Goal: Check status: Check status

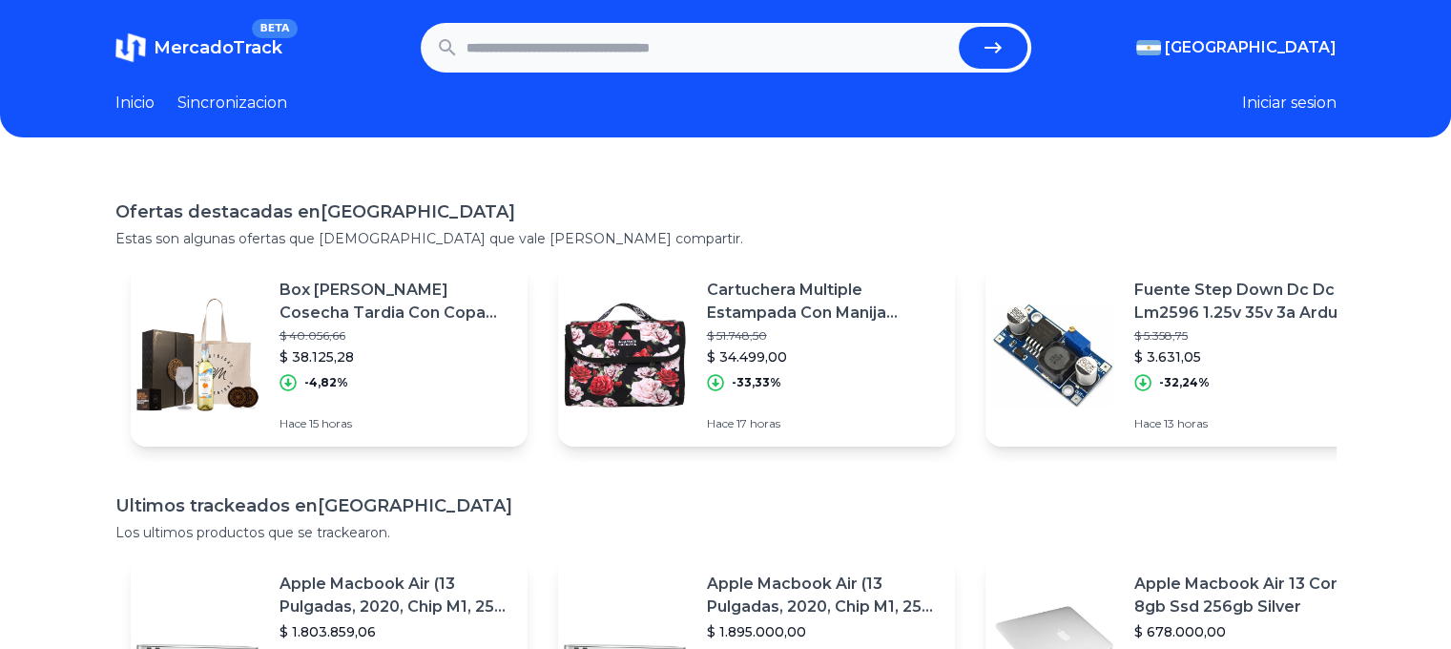
click at [562, 52] on input "text" at bounding box center [708, 48] width 485 height 42
paste input "**********"
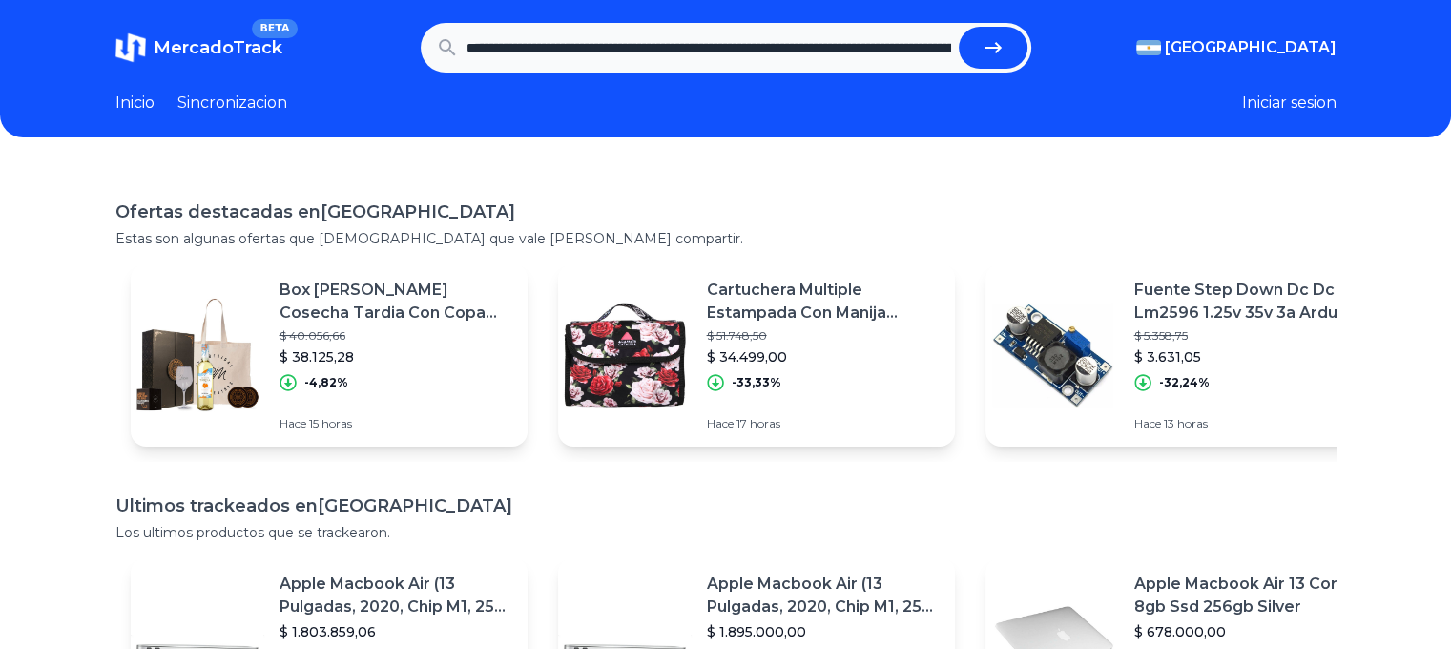
scroll to position [0, 1976]
click at [959, 27] on button "submit" at bounding box center [993, 48] width 69 height 42
type input "**********"
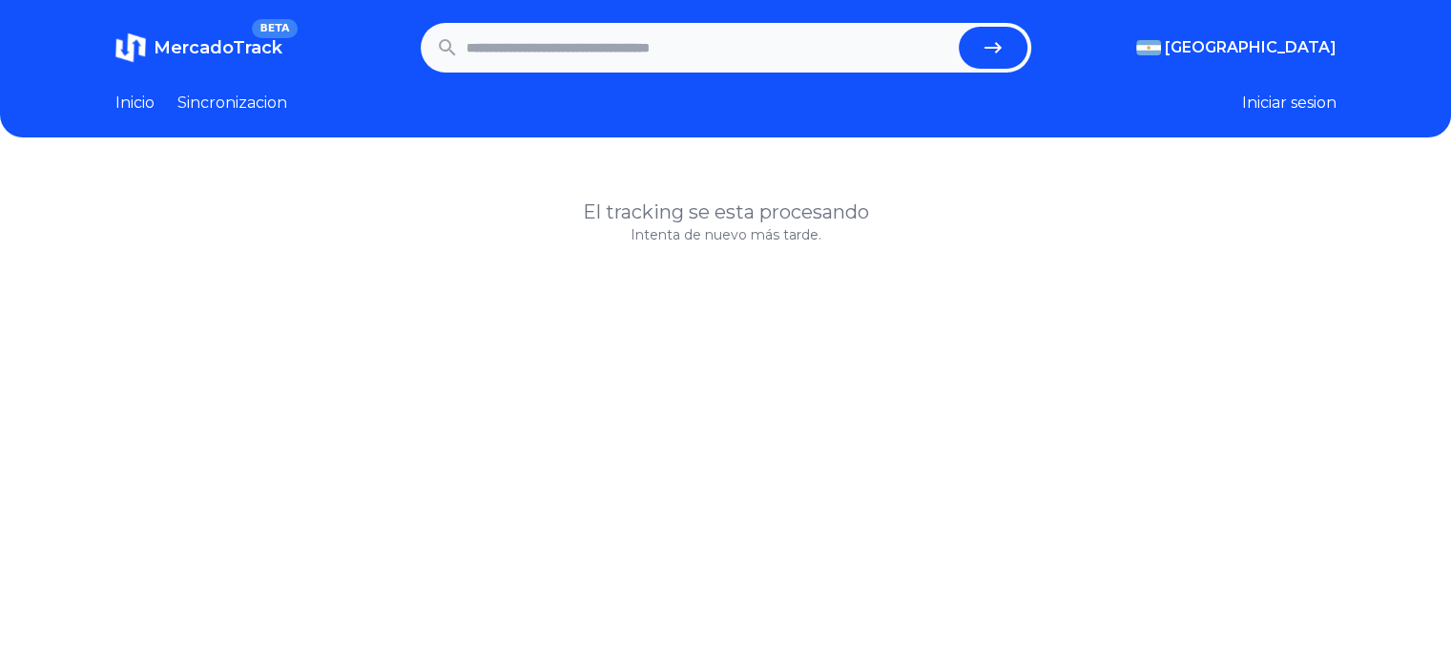
click at [652, 37] on input "text" at bounding box center [708, 48] width 485 height 42
paste input "**********"
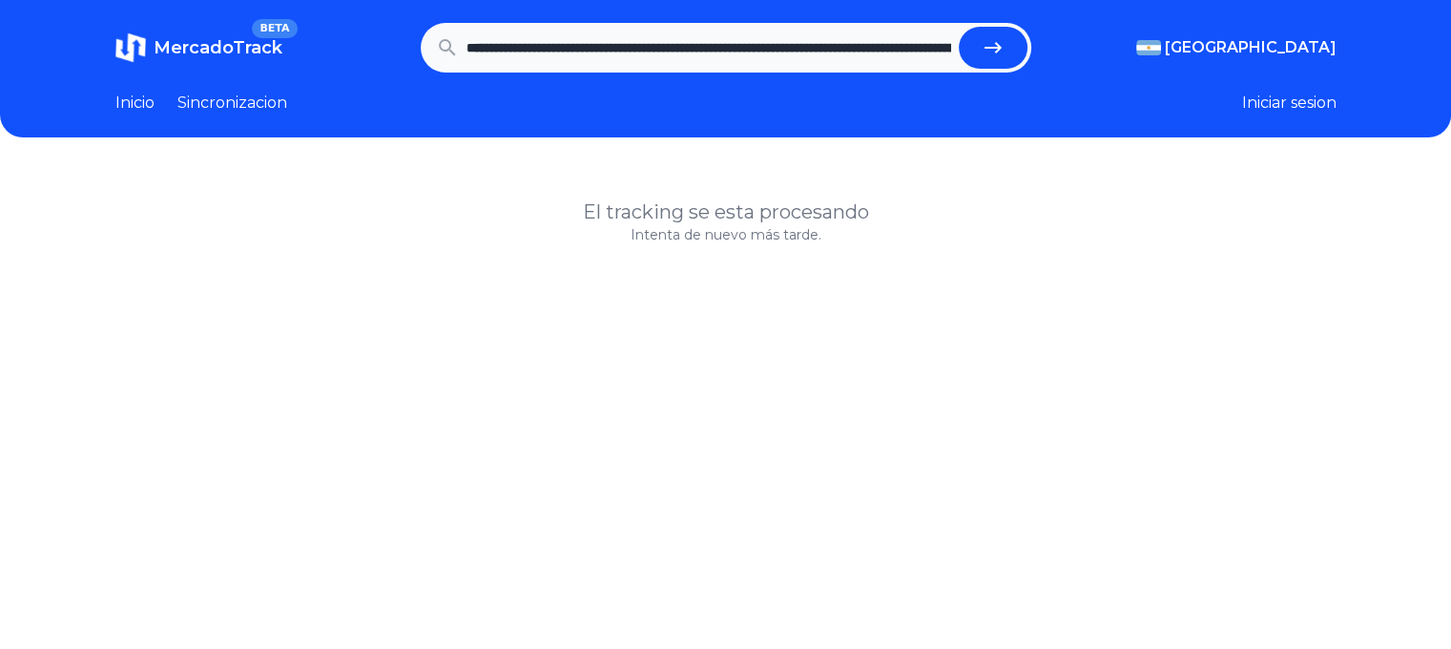
click at [1015, 43] on button "submit" at bounding box center [993, 48] width 69 height 42
type input "**********"
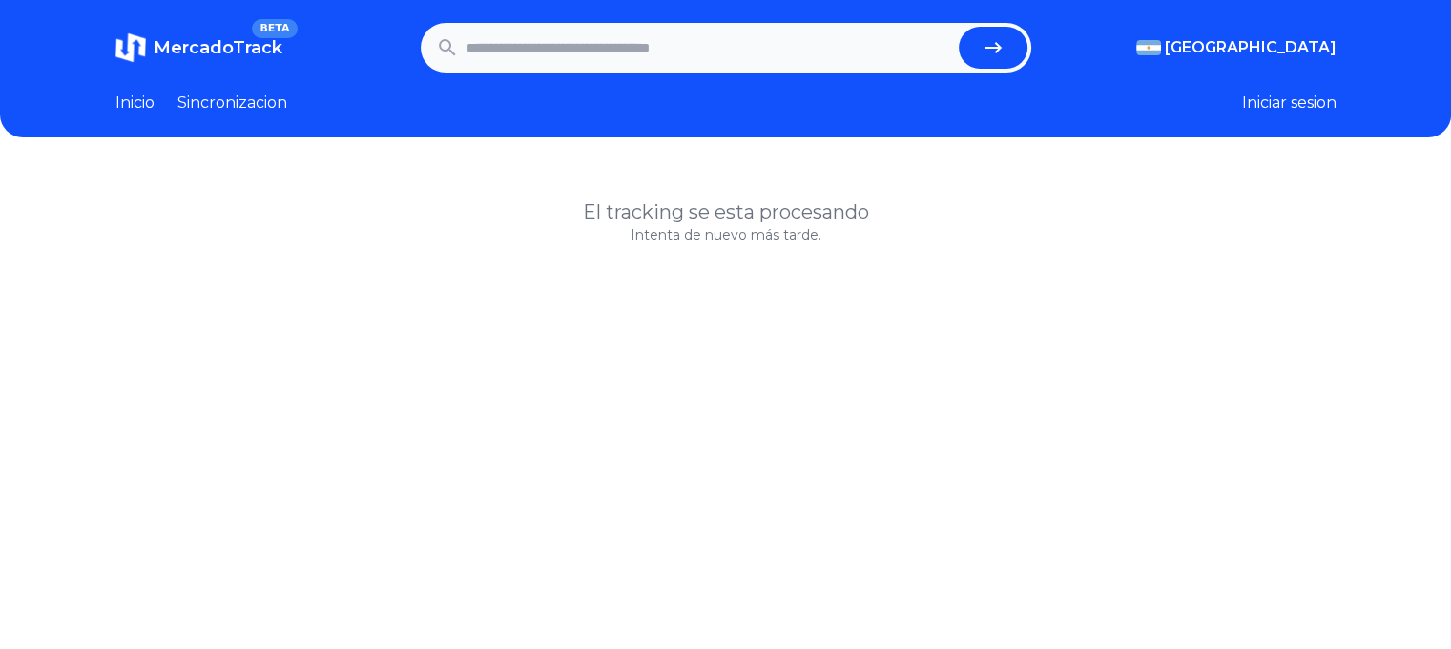
click at [221, 104] on link "Sincronizacion" at bounding box center [232, 103] width 110 height 23
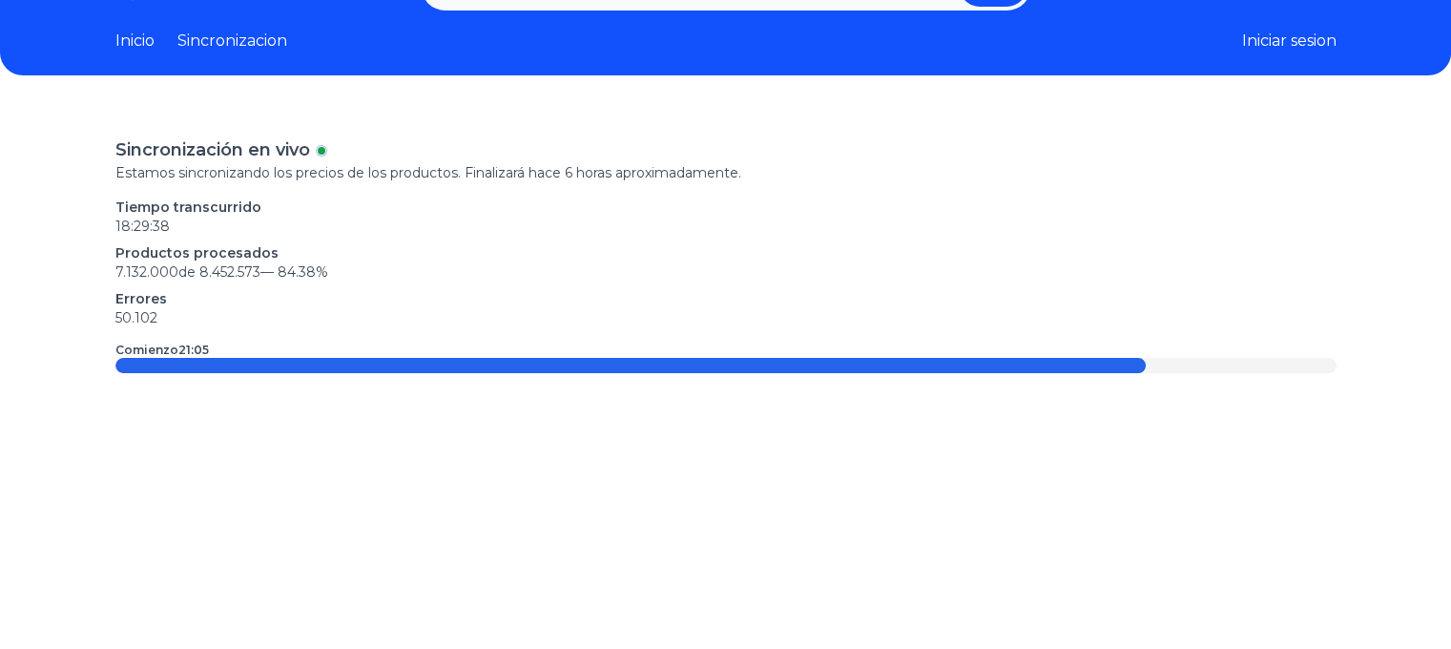
scroll to position [95, 0]
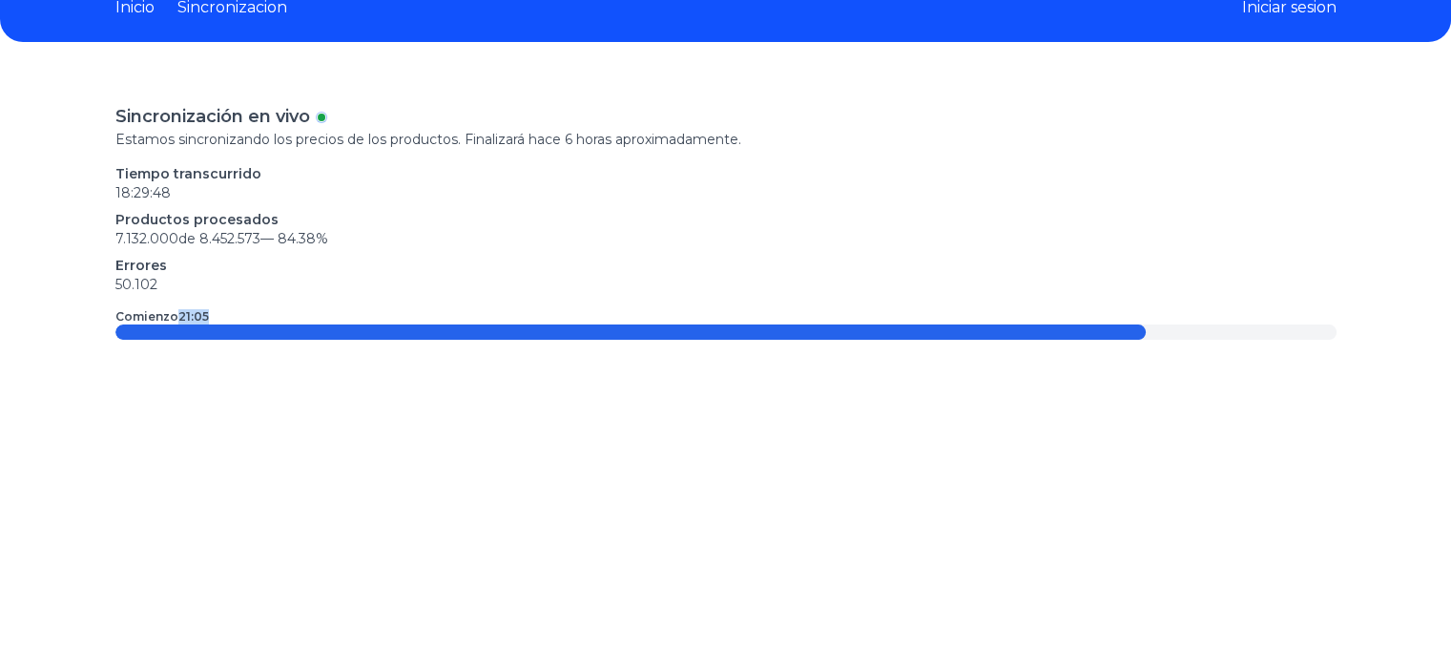
drag, startPoint x: 185, startPoint y: 316, endPoint x: 218, endPoint y: 316, distance: 33.4
click at [218, 316] on div "Comienzo 21:05" at bounding box center [725, 316] width 1221 height 15
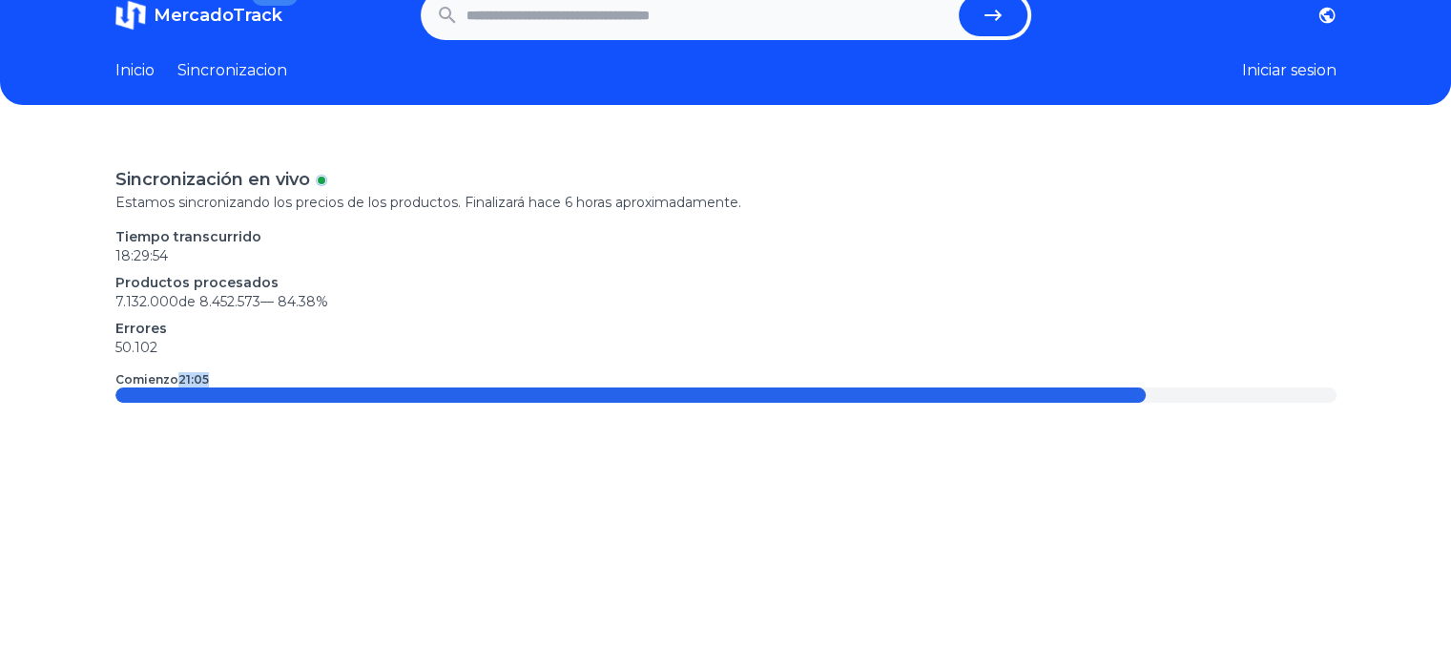
scroll to position [0, 0]
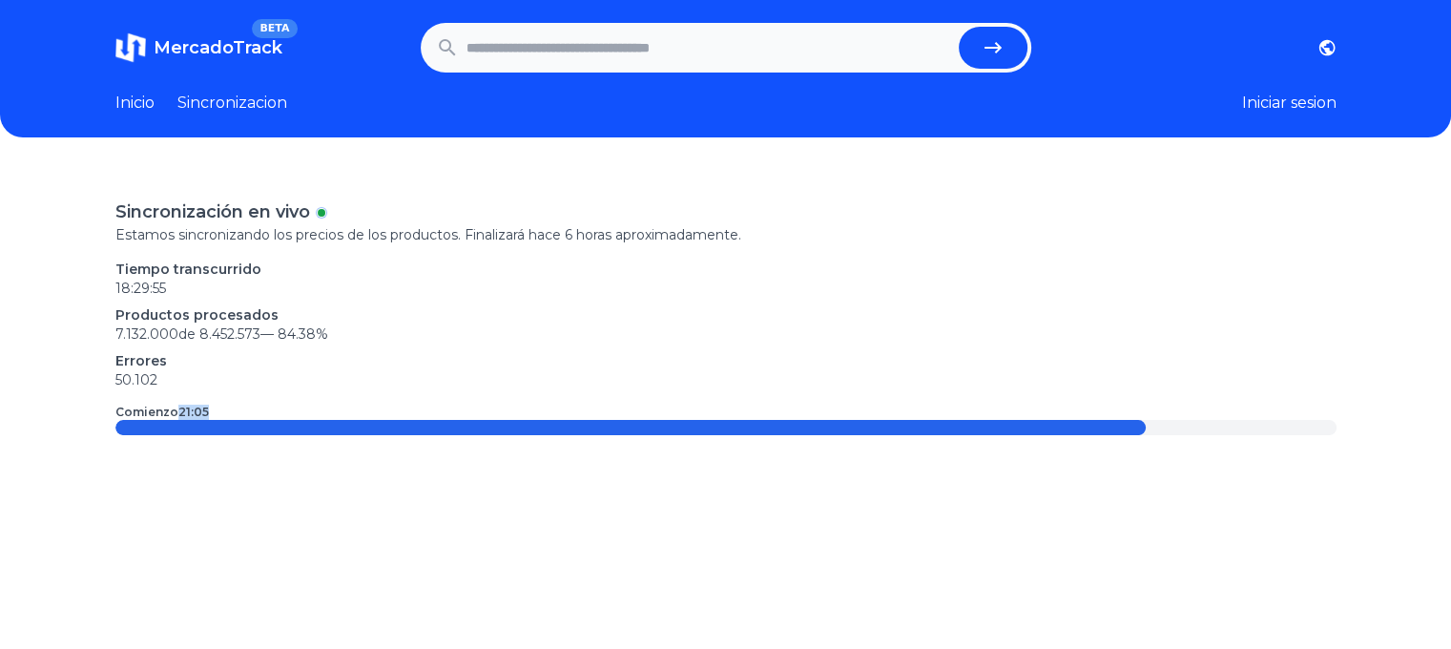
click at [145, 98] on link "Inicio" at bounding box center [134, 103] width 39 height 23
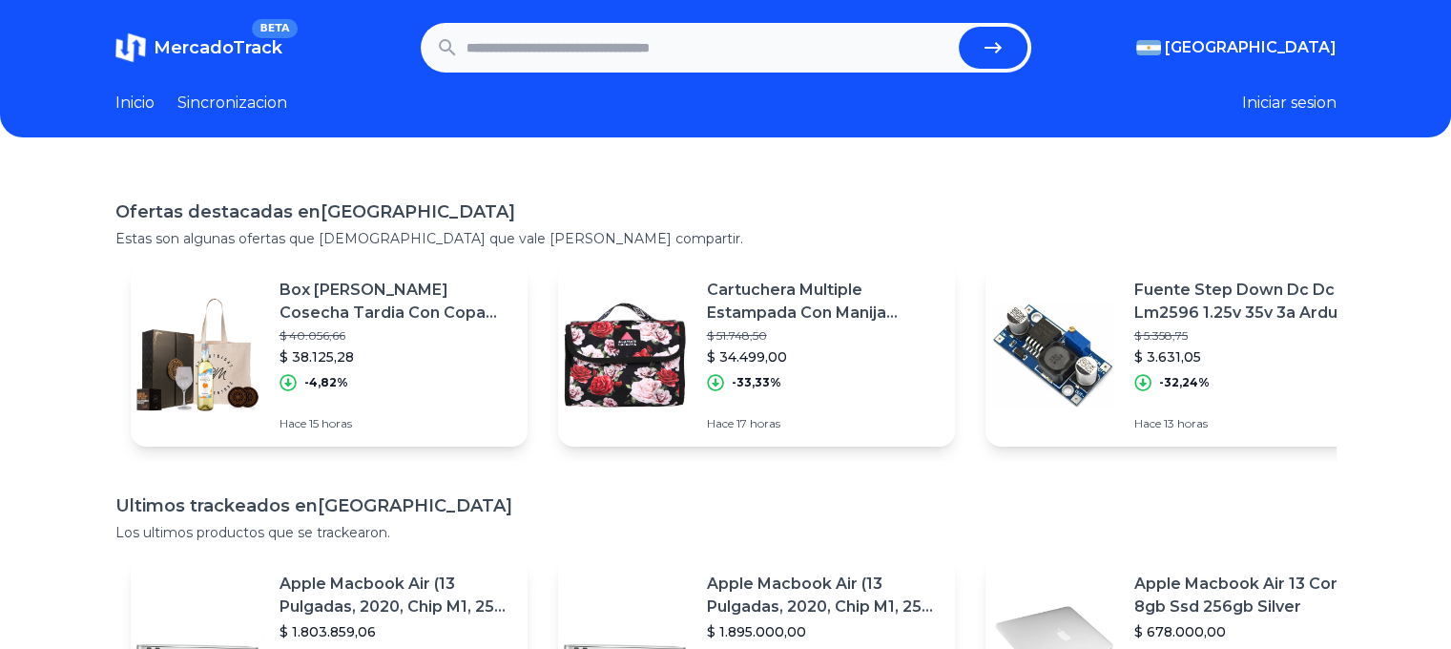
click at [262, 113] on link "Sincronizacion" at bounding box center [232, 103] width 110 height 23
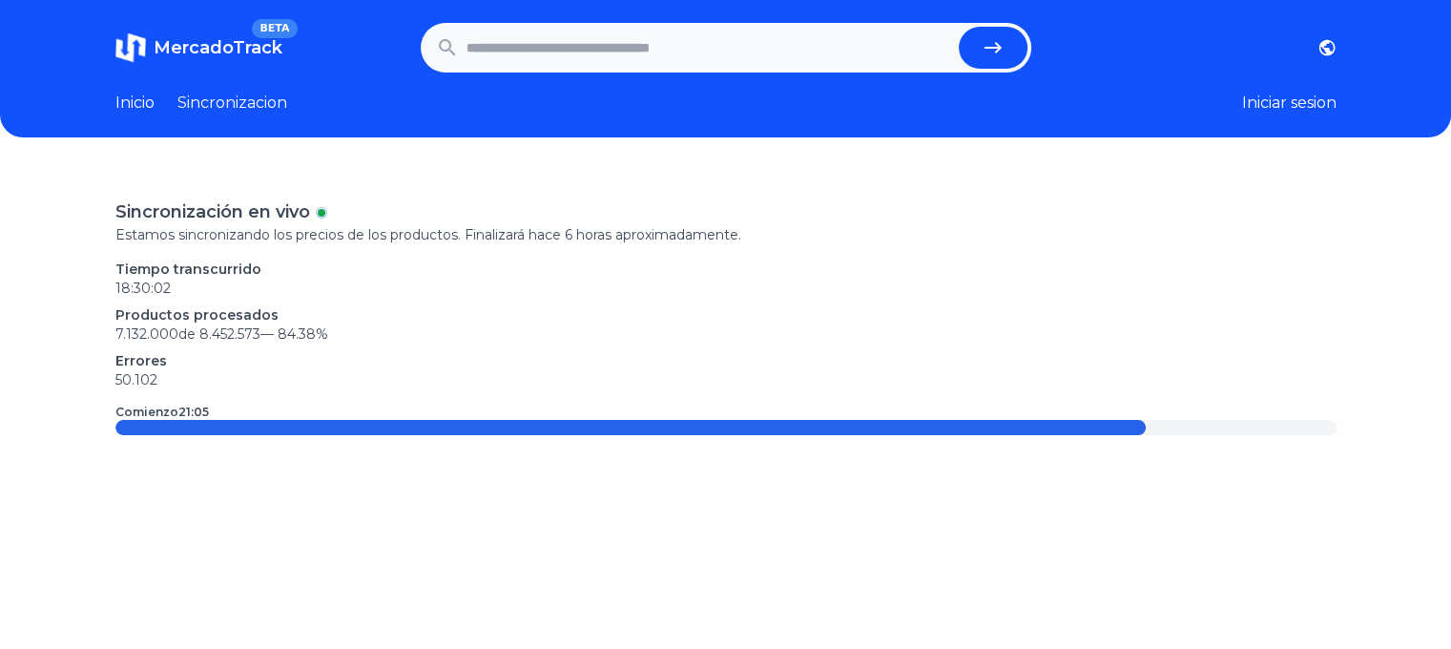
click at [143, 102] on link "Inicio" at bounding box center [134, 103] width 39 height 23
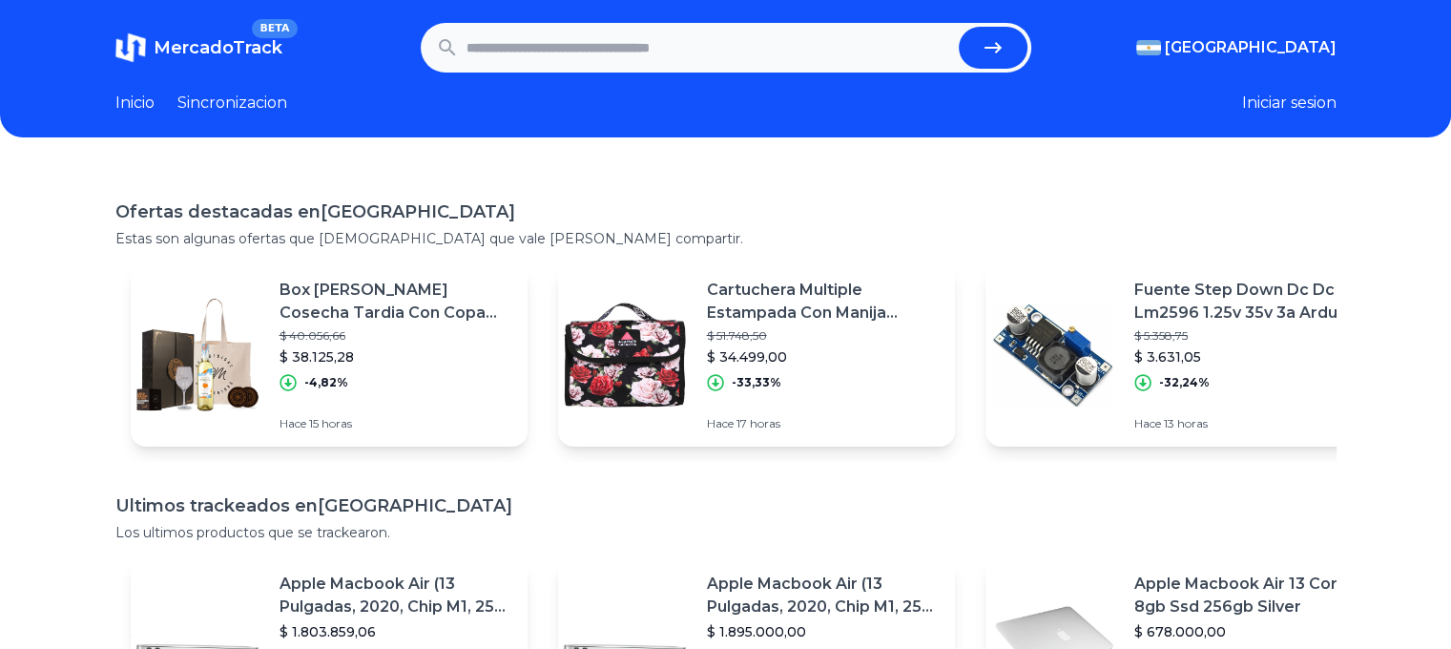
click at [260, 102] on link "Sincronizacion" at bounding box center [232, 103] width 110 height 23
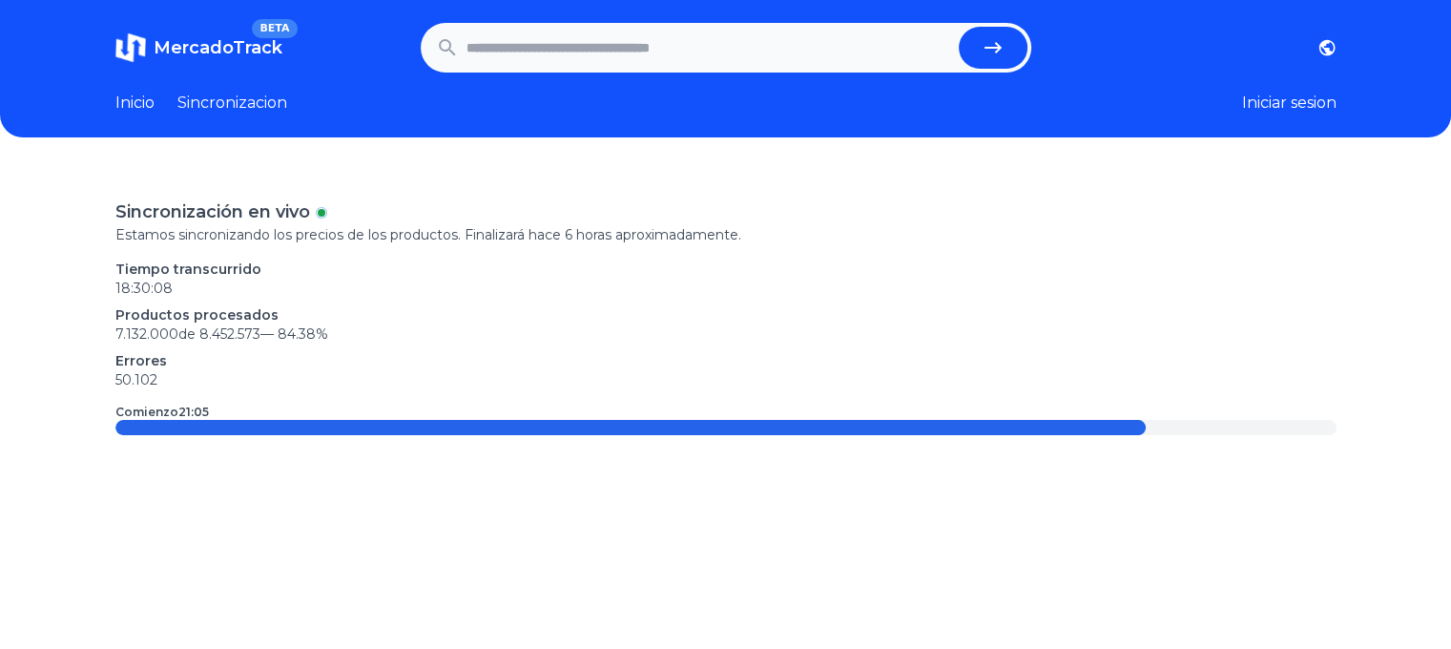
click at [135, 106] on link "Inicio" at bounding box center [134, 103] width 39 height 23
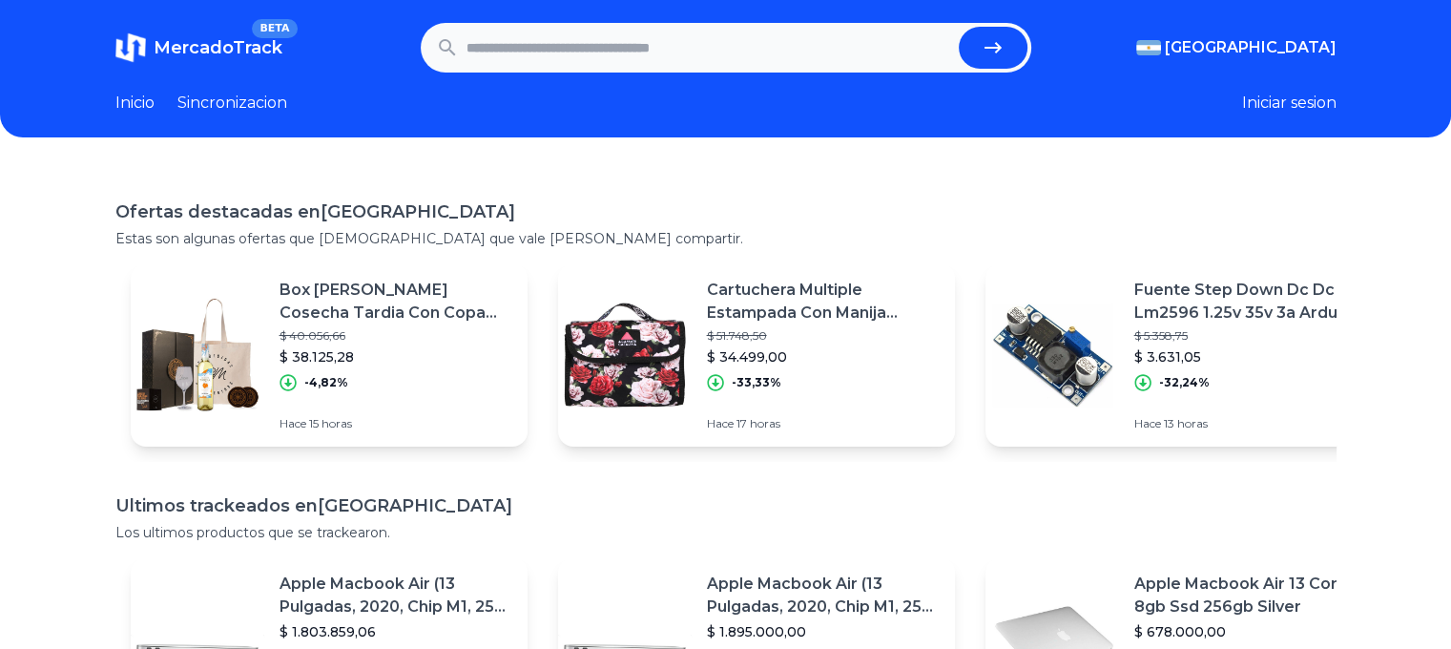
click at [249, 100] on link "Sincronizacion" at bounding box center [232, 103] width 110 height 23
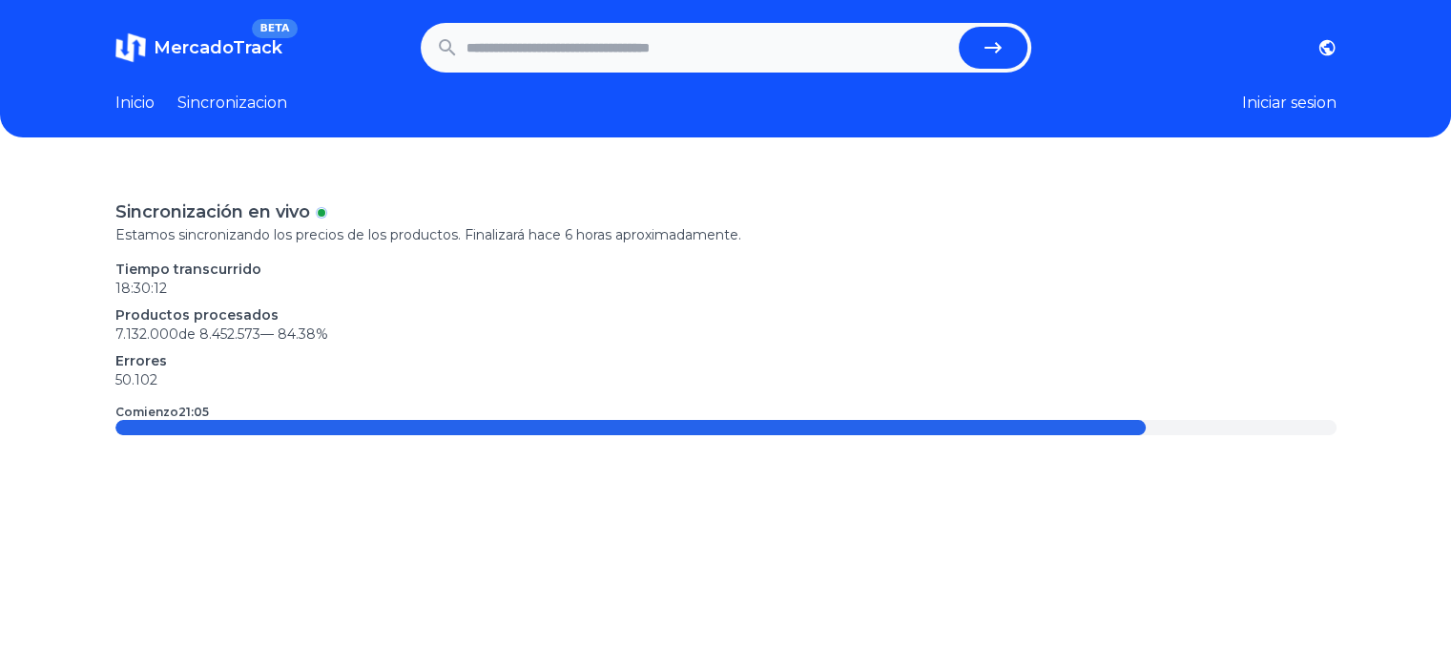
click at [134, 100] on link "Inicio" at bounding box center [134, 103] width 39 height 23
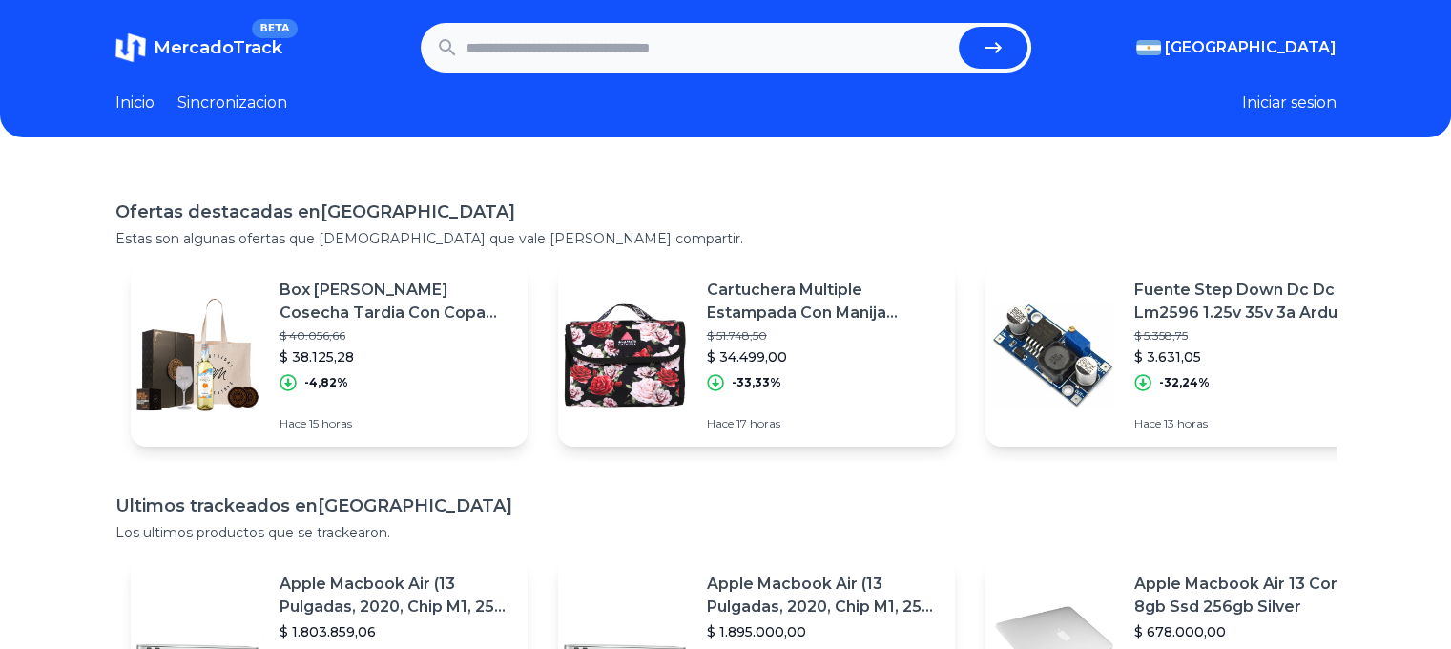
click at [1290, 98] on button "Iniciar sesion" at bounding box center [1289, 103] width 94 height 23
click at [770, 59] on input "text" at bounding box center [708, 48] width 485 height 42
paste input "**********"
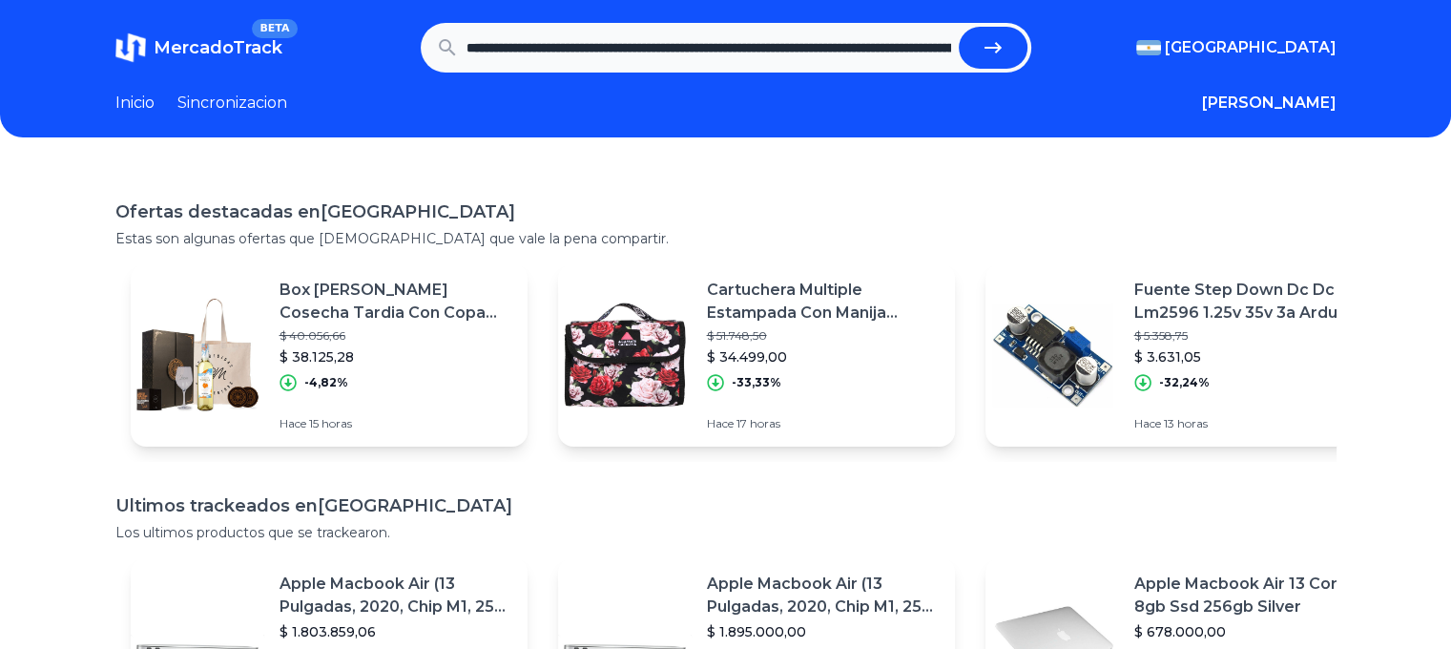
scroll to position [0, 1976]
click at [959, 27] on button "submit" at bounding box center [993, 48] width 69 height 42
type input "**********"
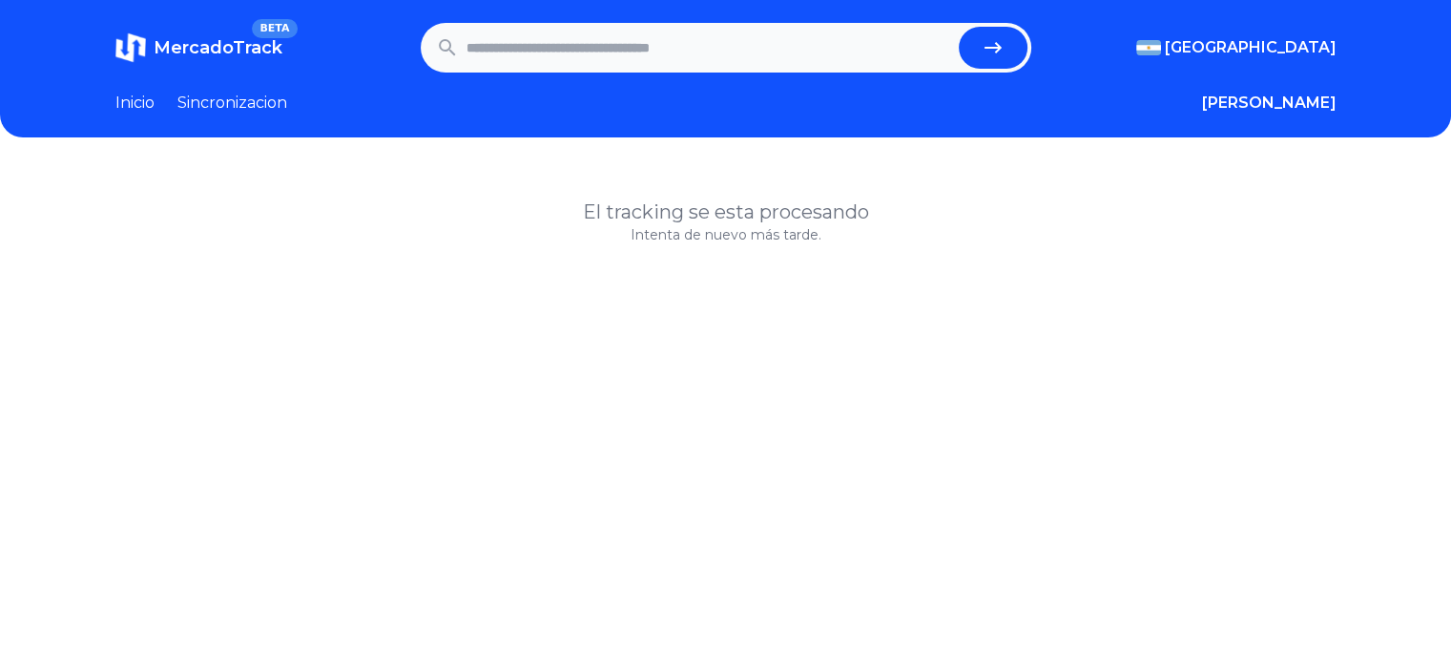
click at [234, 99] on link "Sincronizacion" at bounding box center [232, 103] width 110 height 23
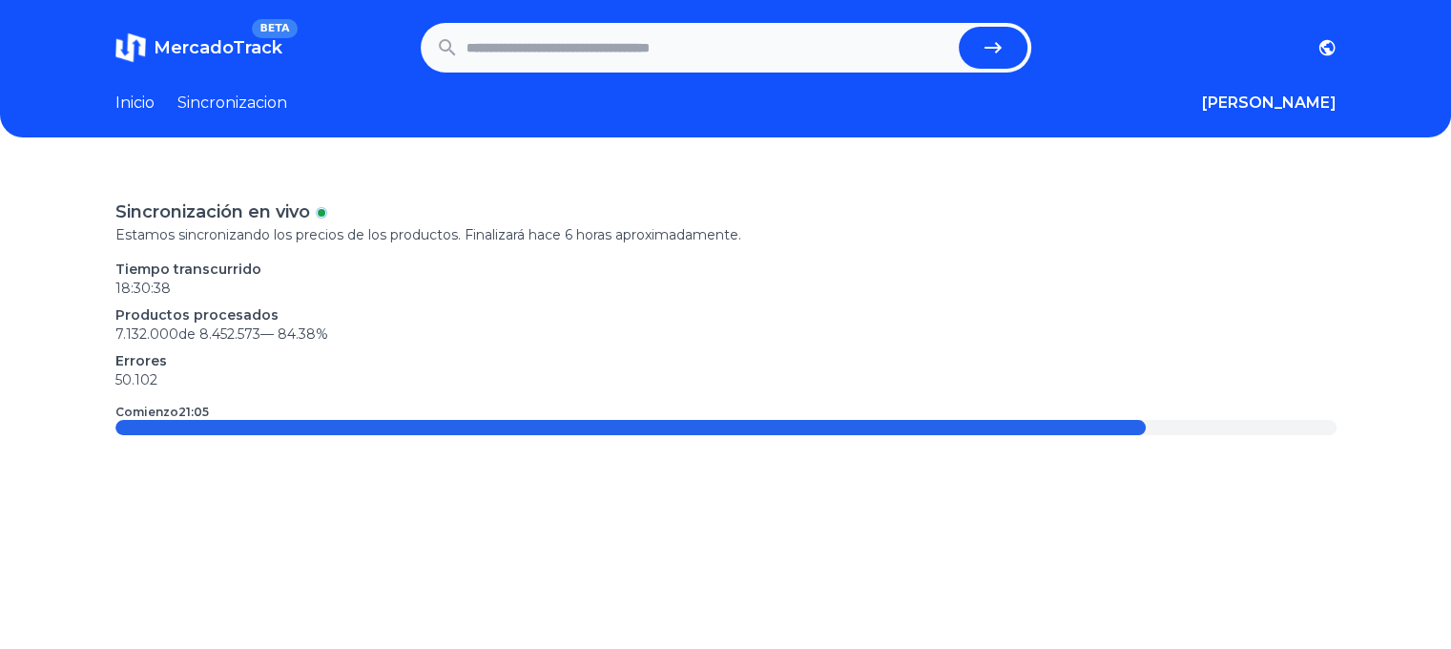
click at [127, 102] on link "Inicio" at bounding box center [134, 103] width 39 height 23
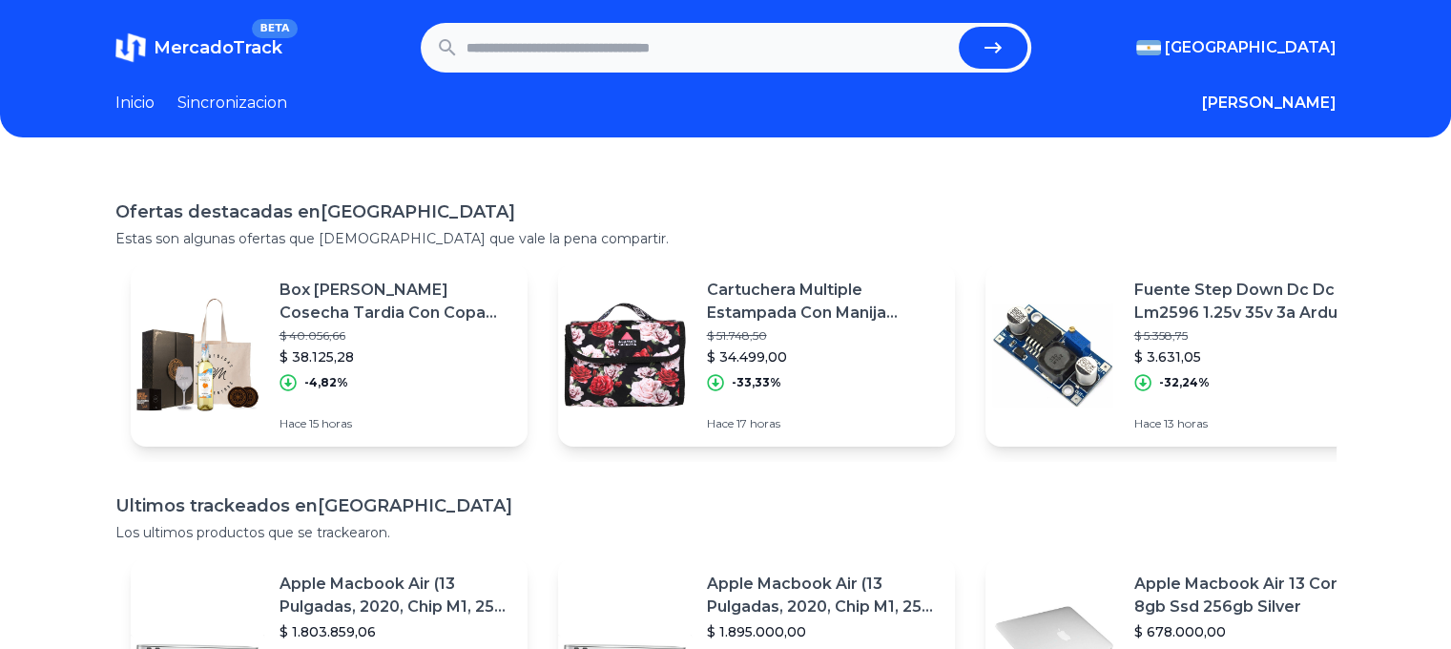
drag, startPoint x: 984, startPoint y: 346, endPoint x: 970, endPoint y: 12, distance: 334.2
click at [844, 42] on input "text" at bounding box center [708, 48] width 485 height 42
paste input "**********"
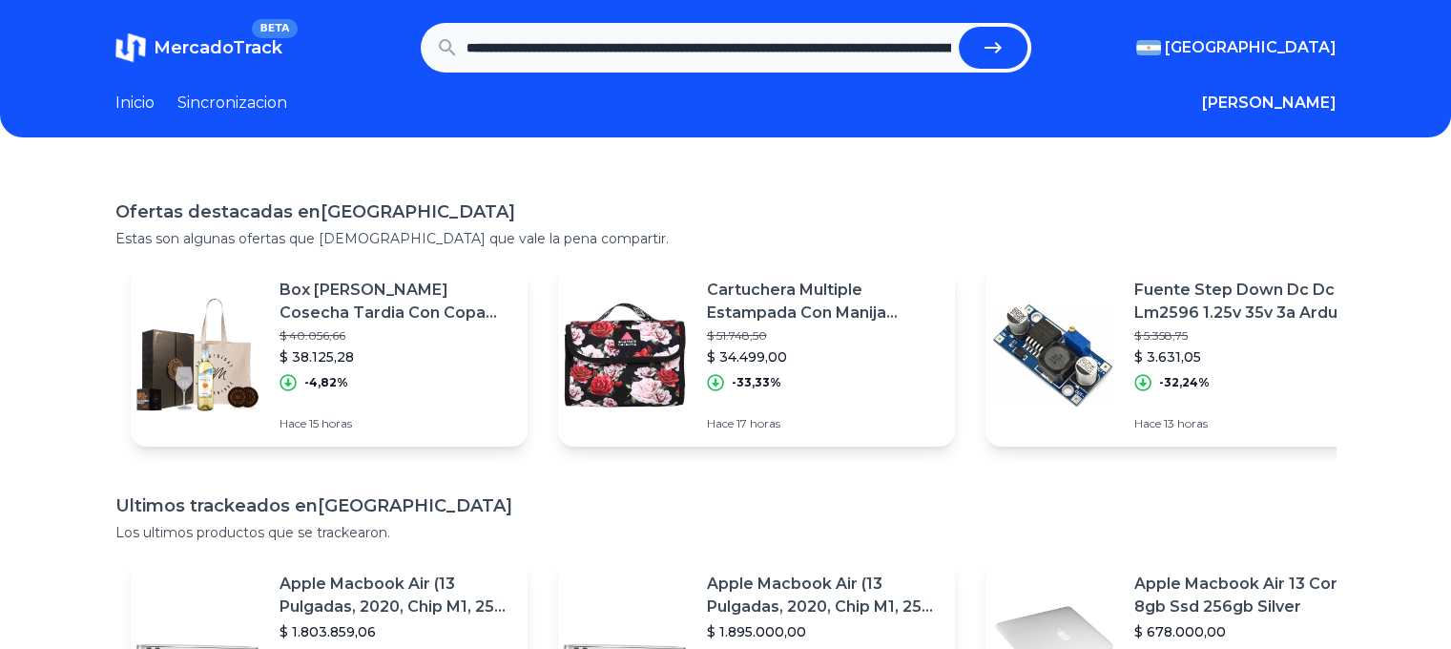
scroll to position [0, 1976]
click at [959, 27] on button "submit" at bounding box center [993, 48] width 69 height 42
type input "**********"
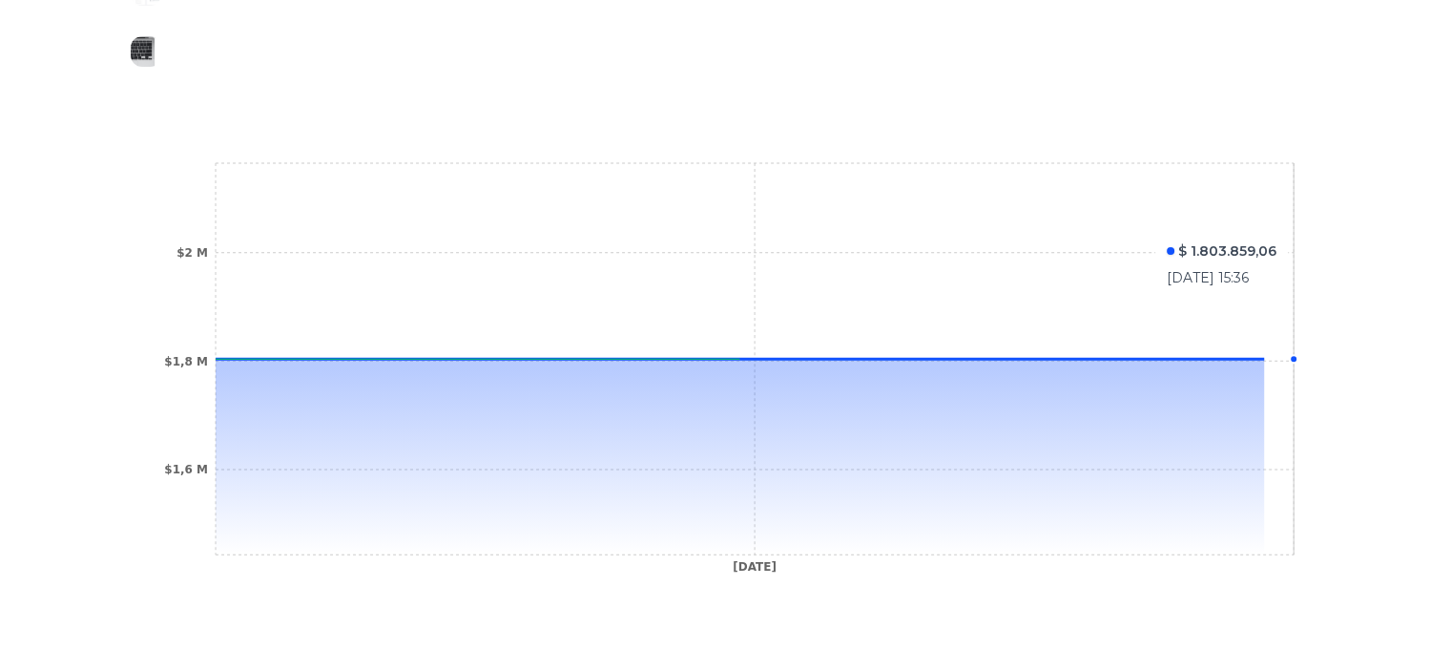
scroll to position [572, 0]
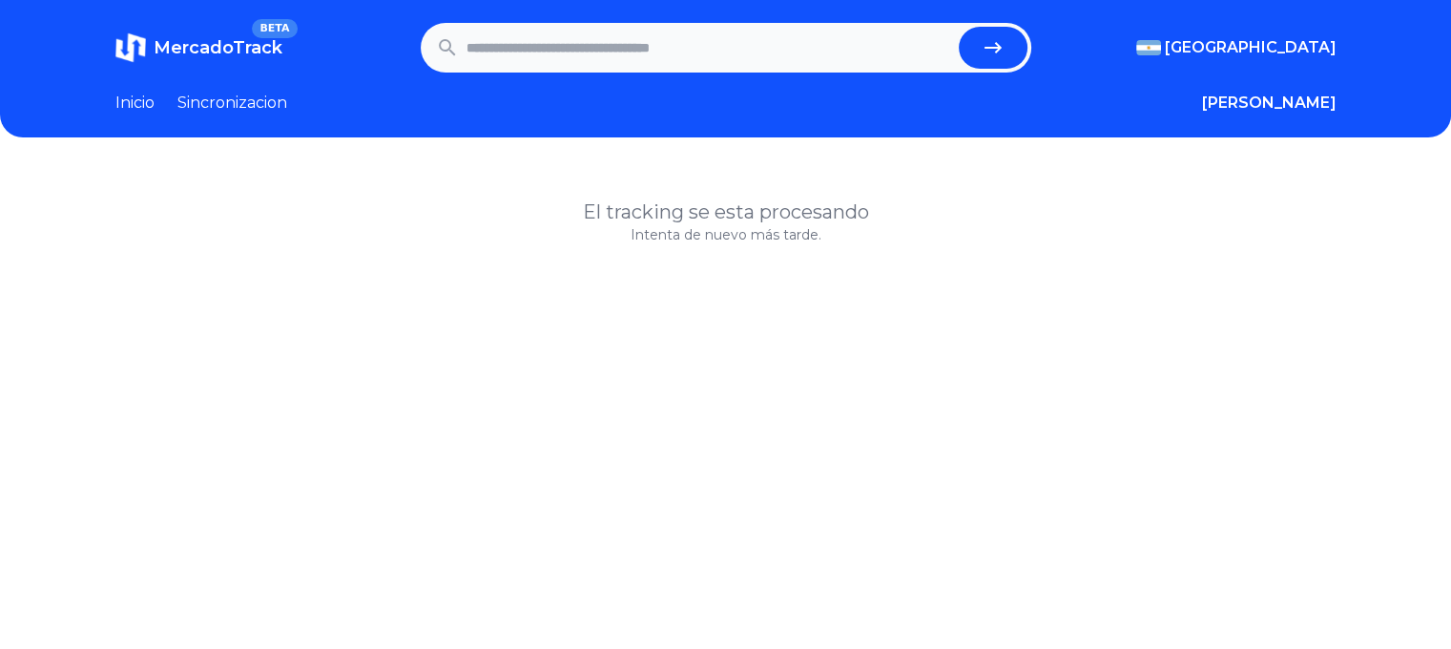
click at [199, 106] on link "Sincronizacion" at bounding box center [232, 103] width 110 height 23
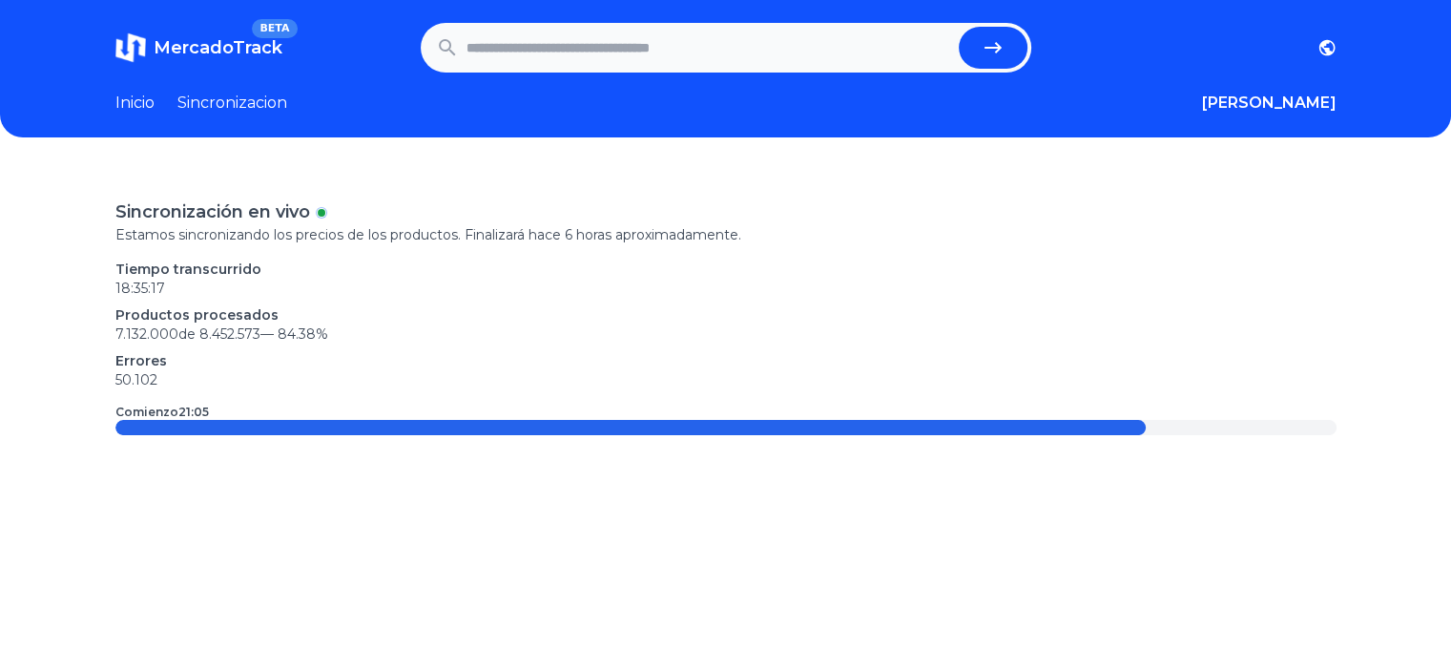
click at [723, 314] on p "Productos procesados" at bounding box center [725, 314] width 1221 height 19
click at [714, 303] on div "Tiempo transcurrido 18:35:18 Productos procesados 7.132.000 de 8.452.573 — 84.3…" at bounding box center [725, 324] width 1221 height 130
click at [713, 302] on div "Tiempo transcurrido 18:35:20 Productos procesados 7.132.000 de 8.452.573 — 84.3…" at bounding box center [725, 324] width 1221 height 130
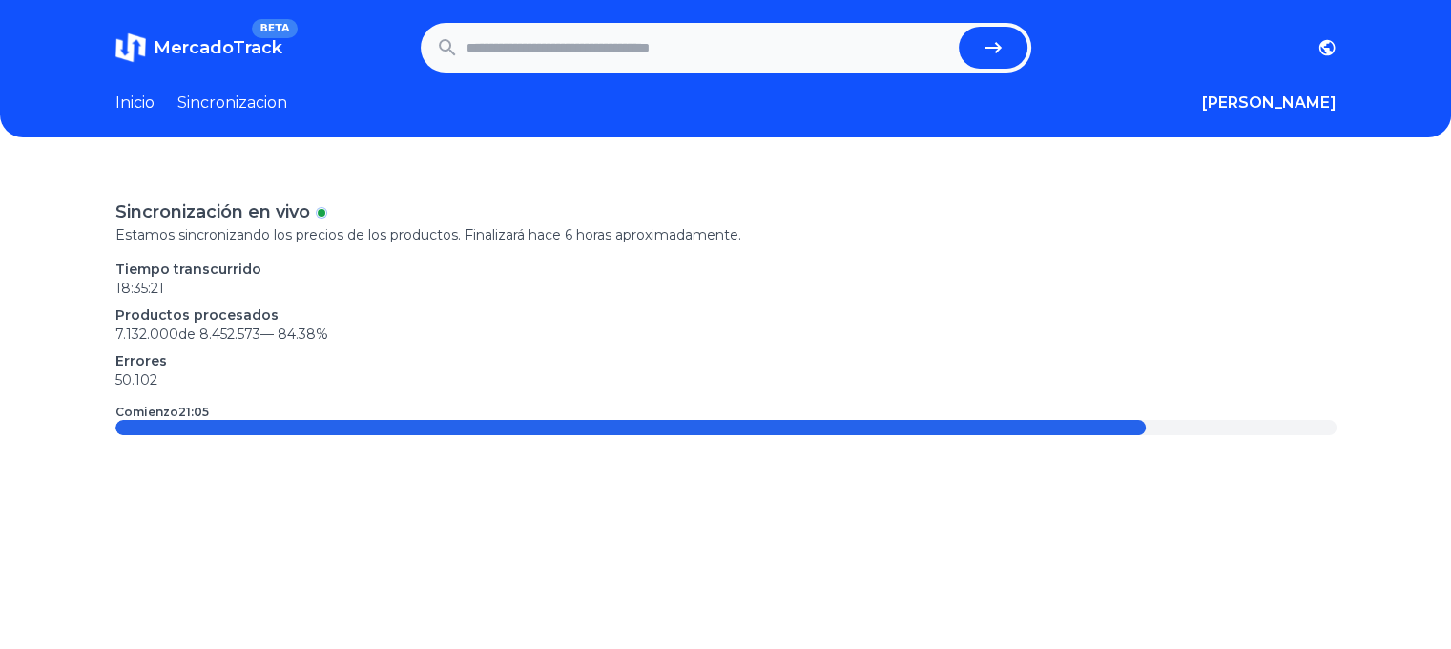
click at [920, 221] on div "Sincronización en vivo" at bounding box center [725, 211] width 1221 height 27
